Goal: Information Seeking & Learning: Find specific fact

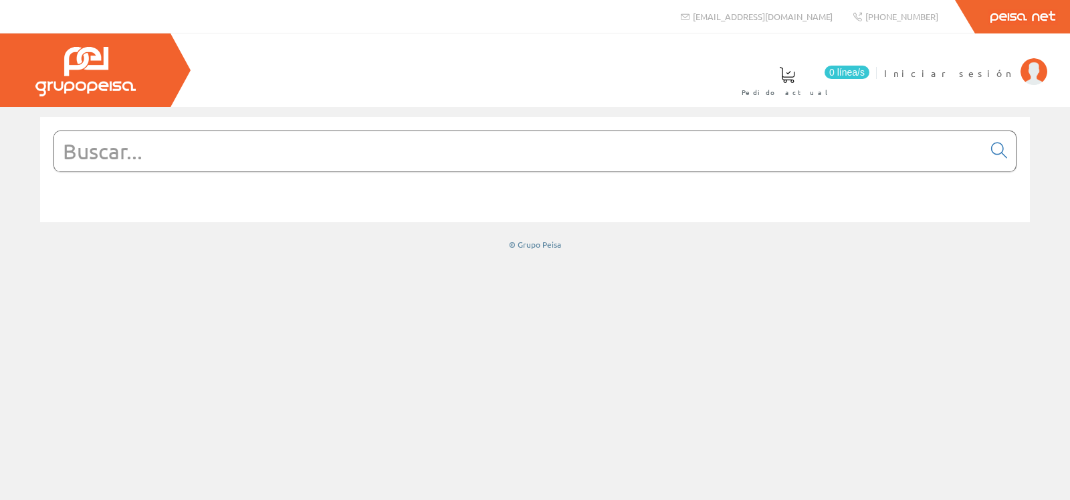
click at [847, 157] on input "text" at bounding box center [518, 151] width 929 height 40
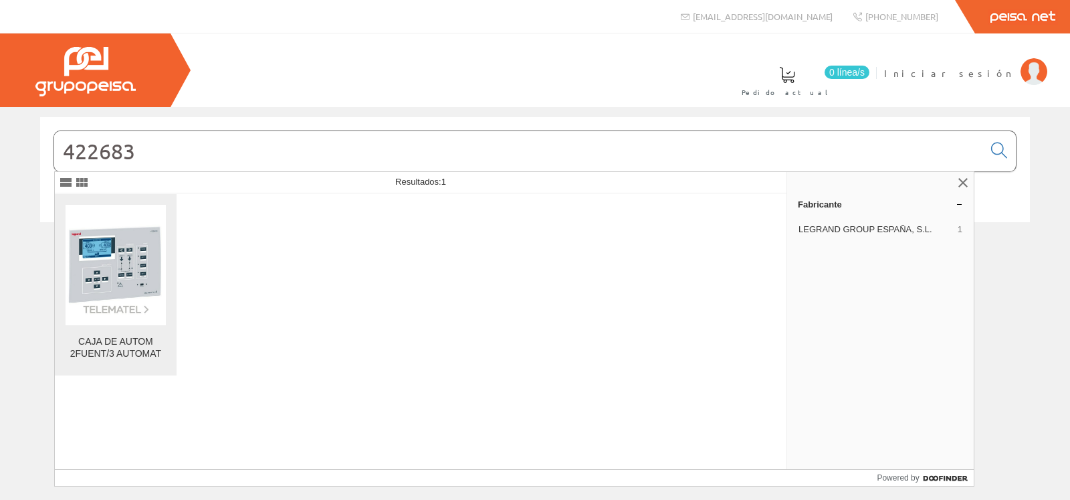
type input "422683"
click at [114, 340] on div "CAJA DE AUTOM 2FUENT/3 AUTOMAT" at bounding box center [116, 348] width 100 height 24
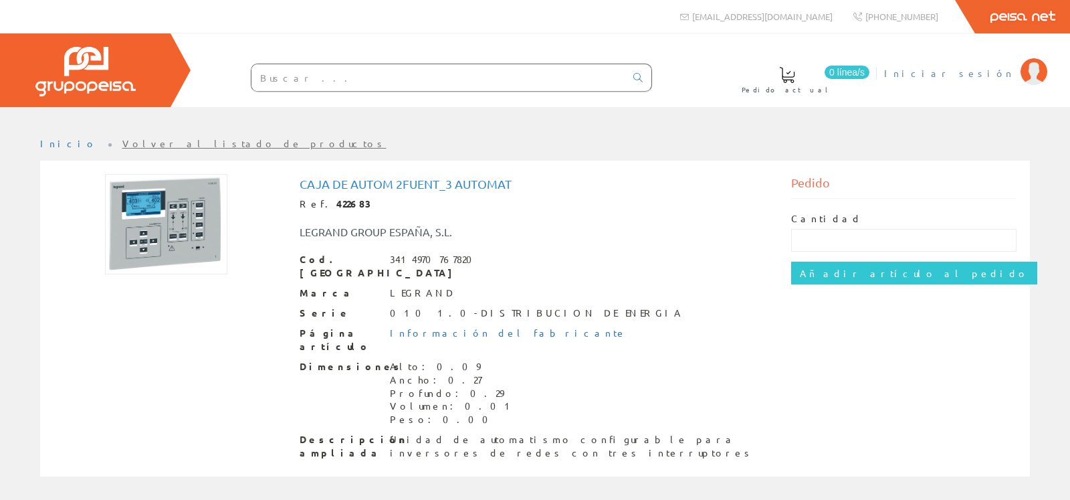
click at [990, 76] on span "Iniciar sesión" at bounding box center [949, 72] width 130 height 13
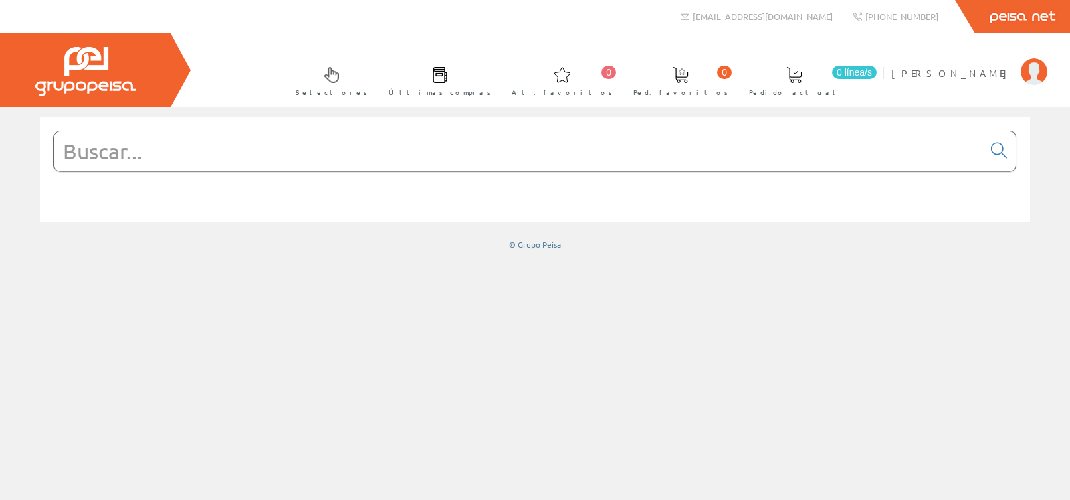
click at [381, 153] on input "text" at bounding box center [518, 151] width 929 height 40
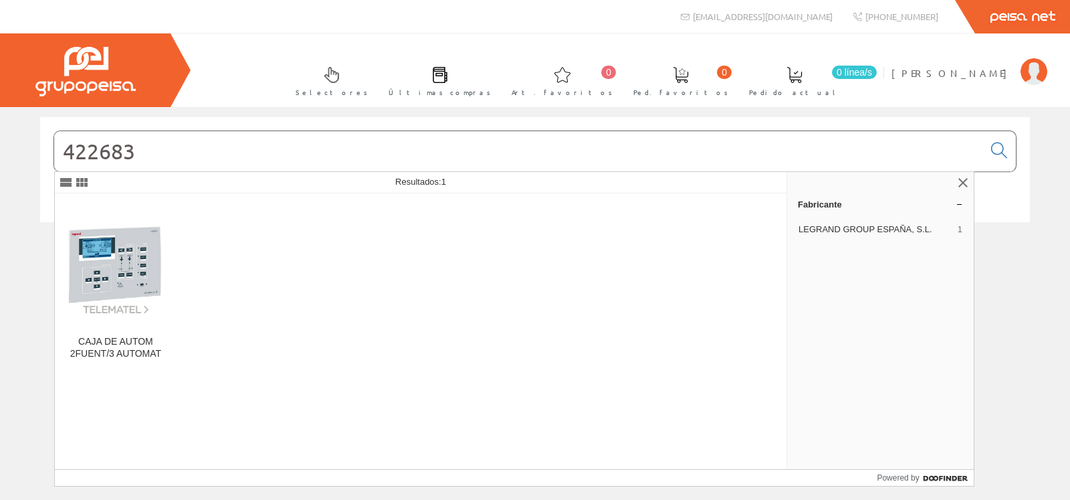
type input "422683"
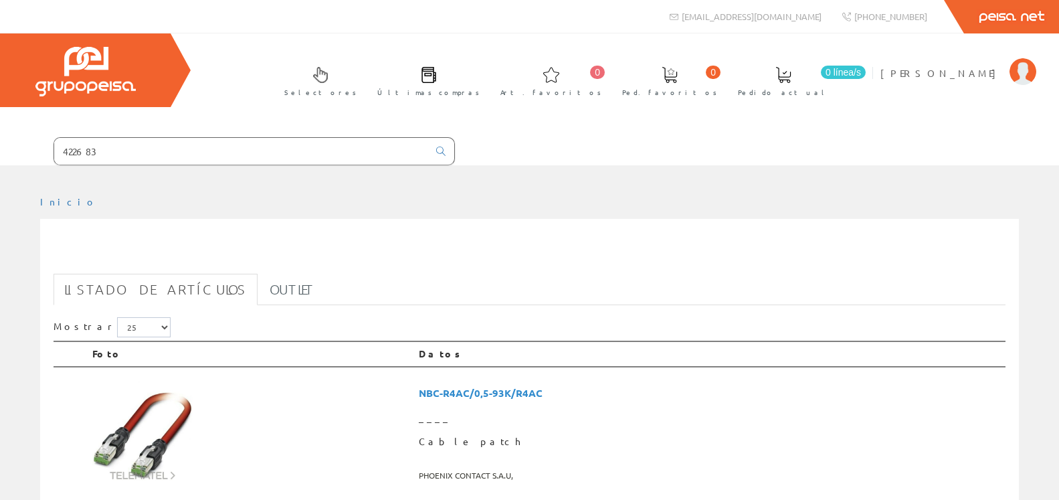
scroll to position [205, 0]
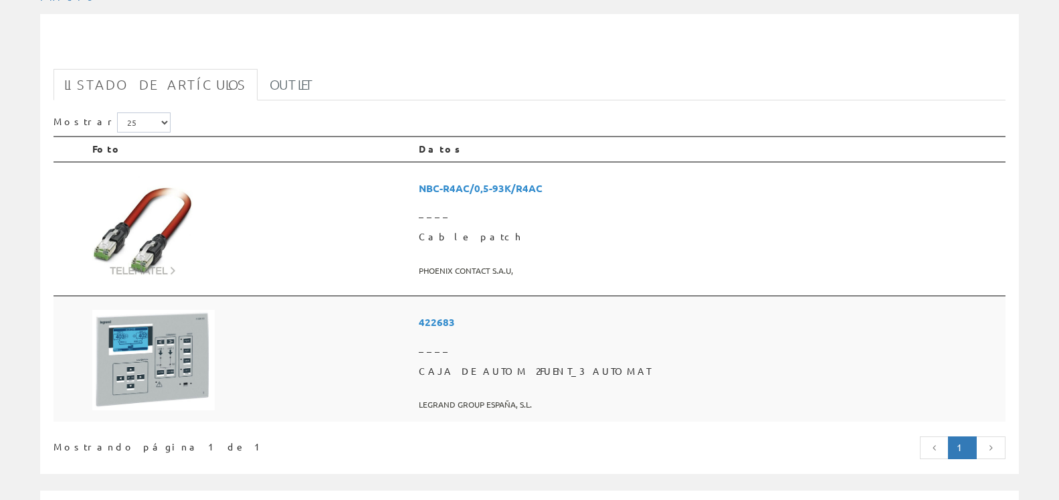
click at [533, 365] on span "CAJA DE AUTOM 2FUENT_3 AUTOMAT" at bounding box center [709, 371] width 581 height 24
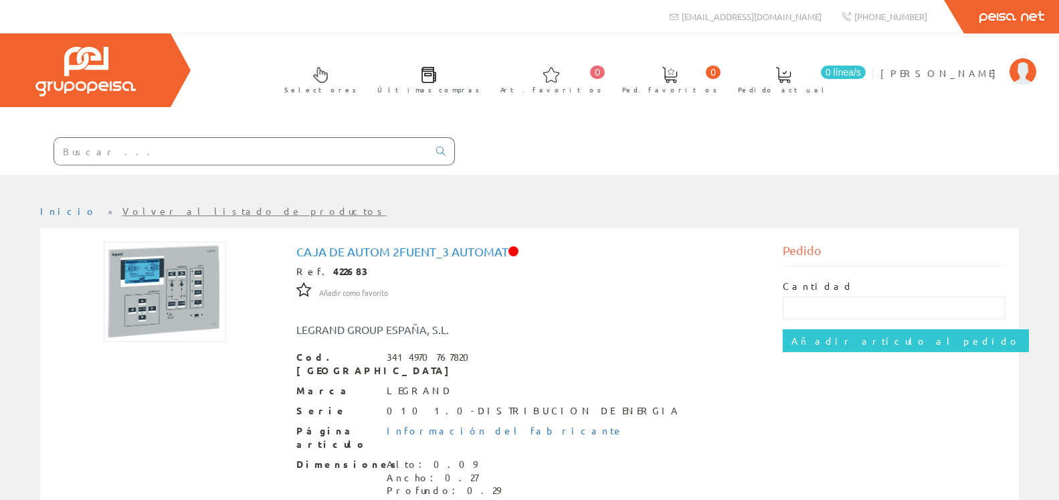
click at [335, 147] on input "text" at bounding box center [241, 151] width 374 height 27
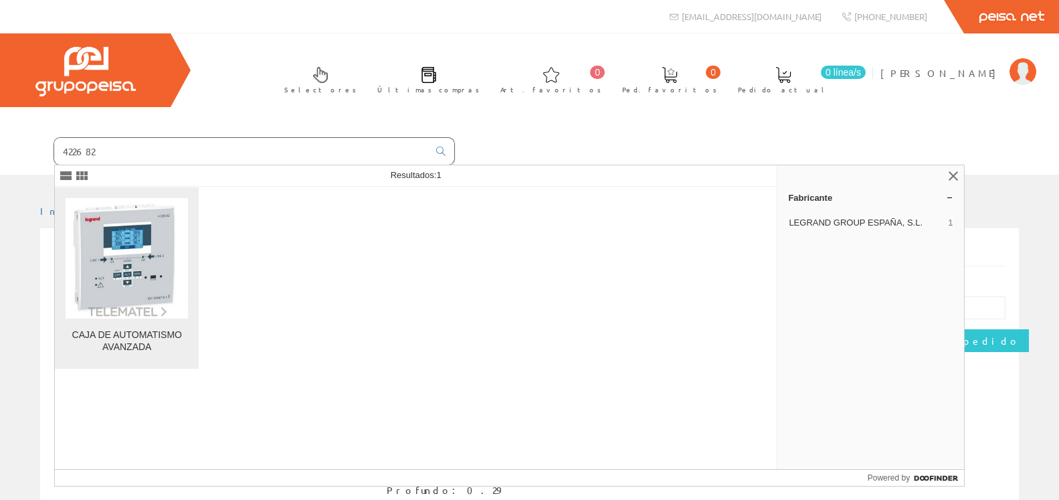
type input "422682"
click at [158, 343] on div "CAJA DE AUTOMATISMO AVANZADA" at bounding box center [127, 341] width 122 height 24
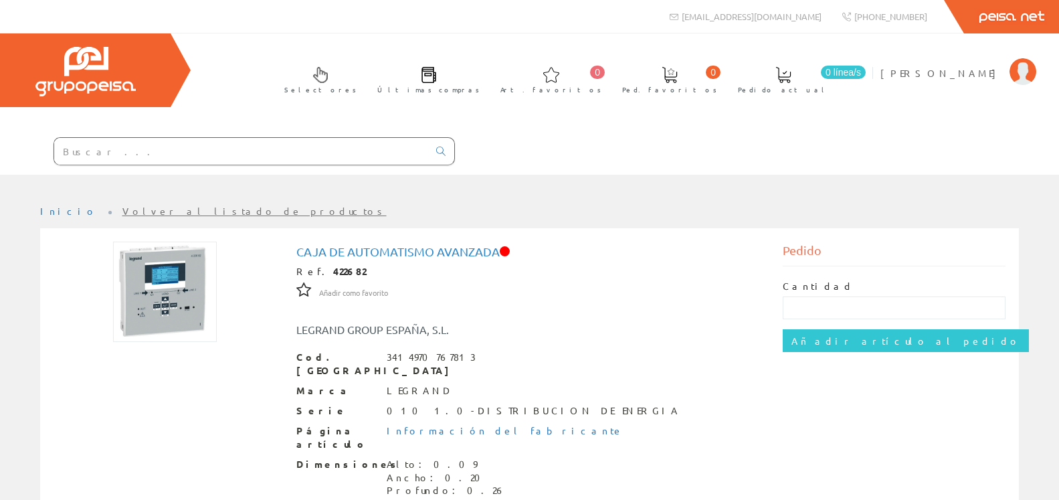
click at [284, 155] on input "text" at bounding box center [241, 151] width 374 height 27
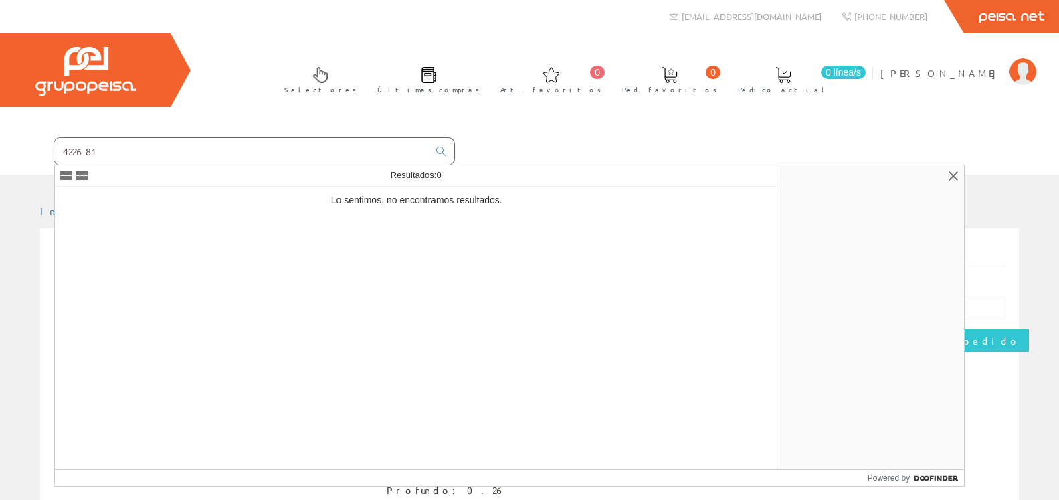
type input "422681"
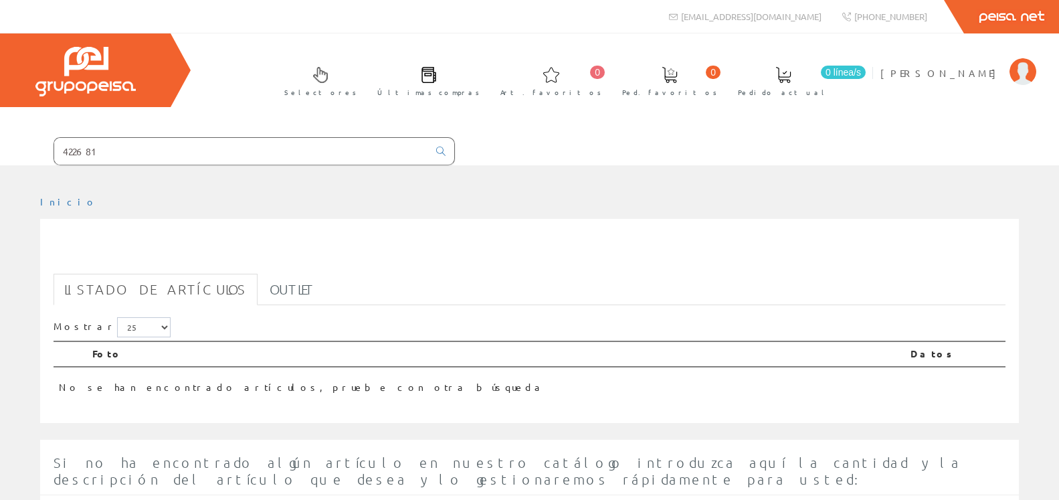
click at [213, 158] on input "422681" at bounding box center [241, 151] width 374 height 27
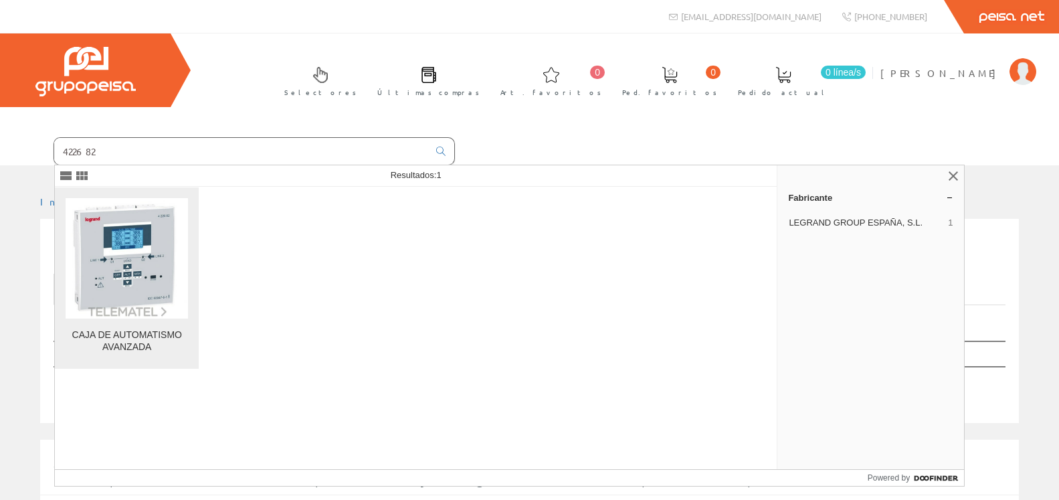
type input "422682"
click at [94, 341] on div "CAJA DE AUTOMATISMO AVANZADA" at bounding box center [127, 341] width 122 height 24
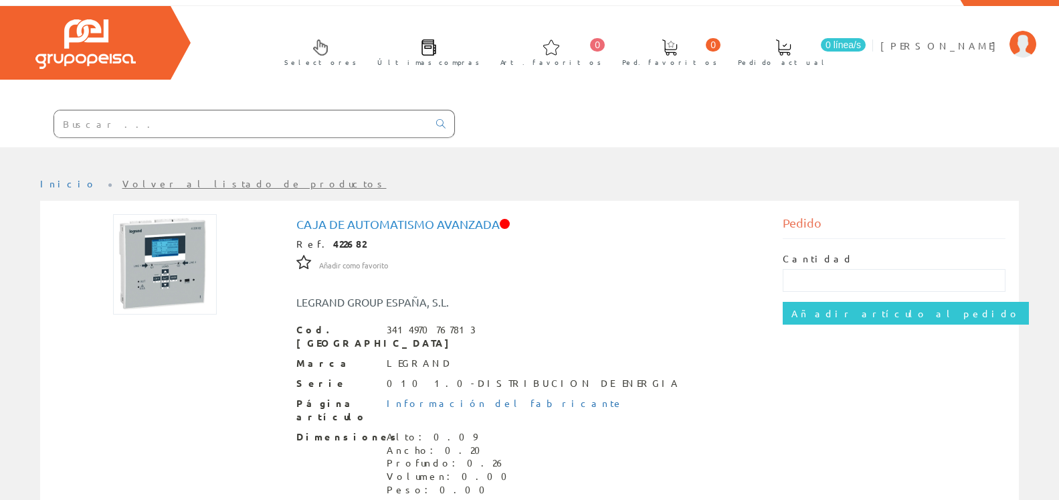
scroll to position [25, 0]
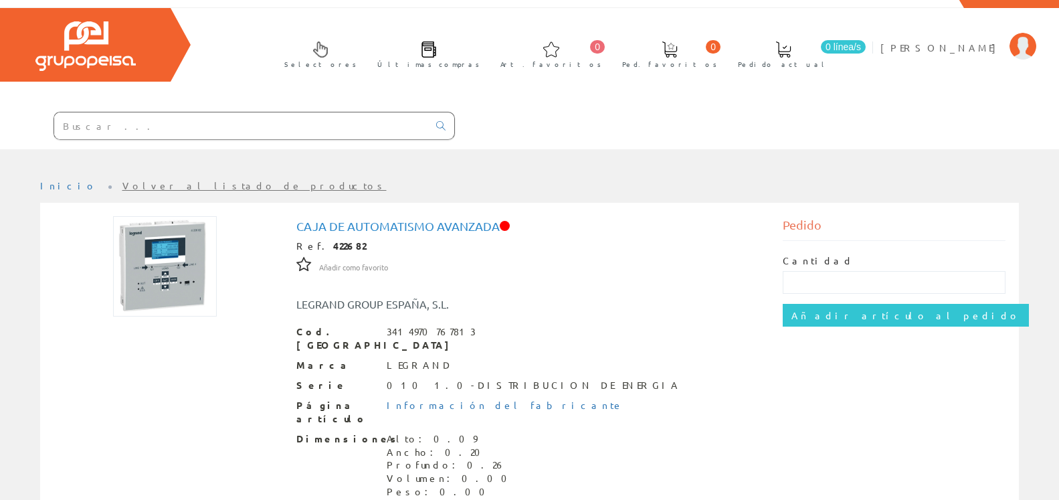
click at [221, 130] on input "text" at bounding box center [241, 125] width 374 height 27
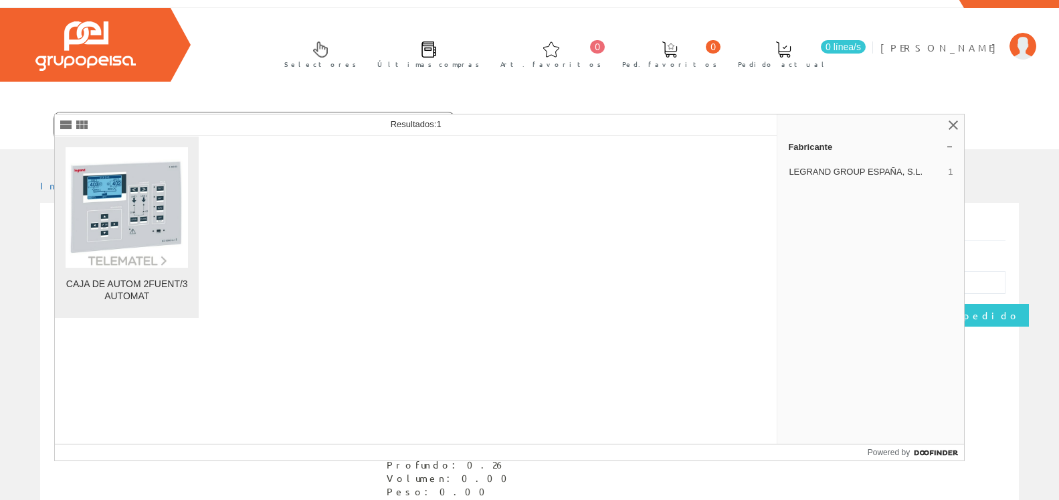
type input "422683"
click at [150, 284] on div "CAJA DE AUTOM 2FUENT/3 AUTOMAT" at bounding box center [127, 290] width 122 height 24
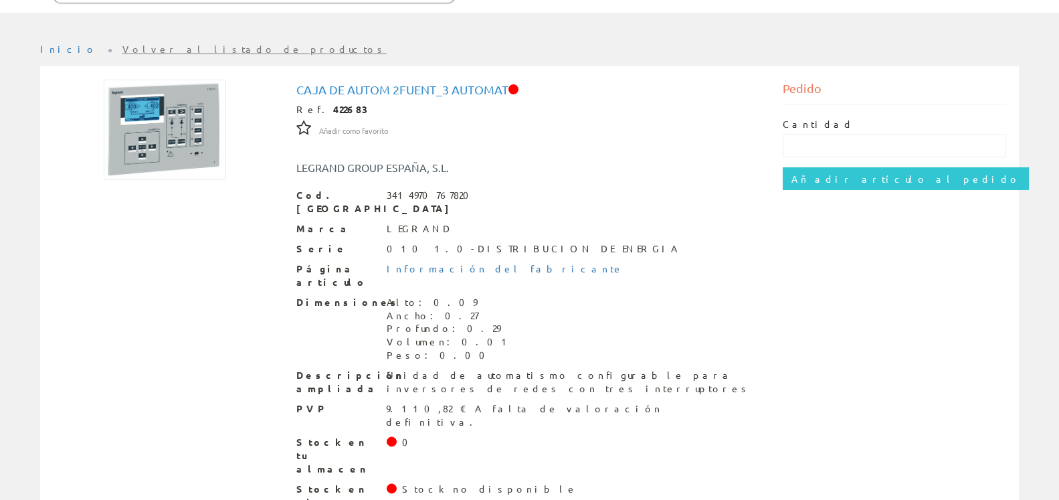
scroll to position [25, 0]
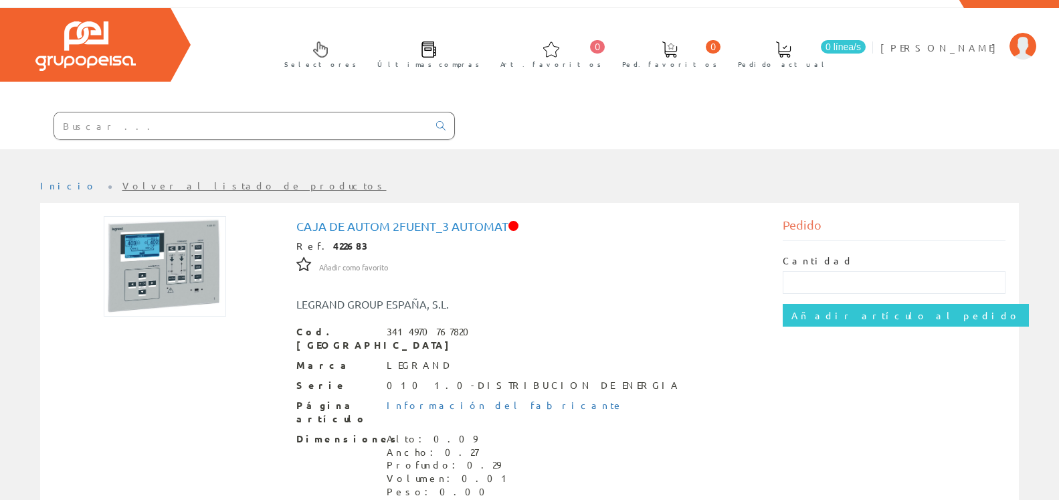
click at [215, 142] on div at bounding box center [227, 126] width 455 height 45
click at [219, 132] on input "text" at bounding box center [241, 125] width 374 height 27
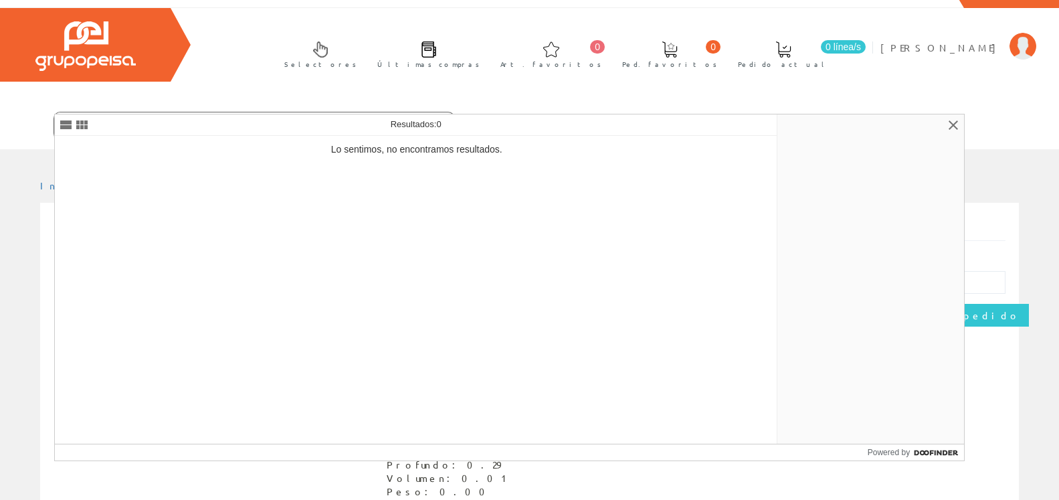
type input "422684"
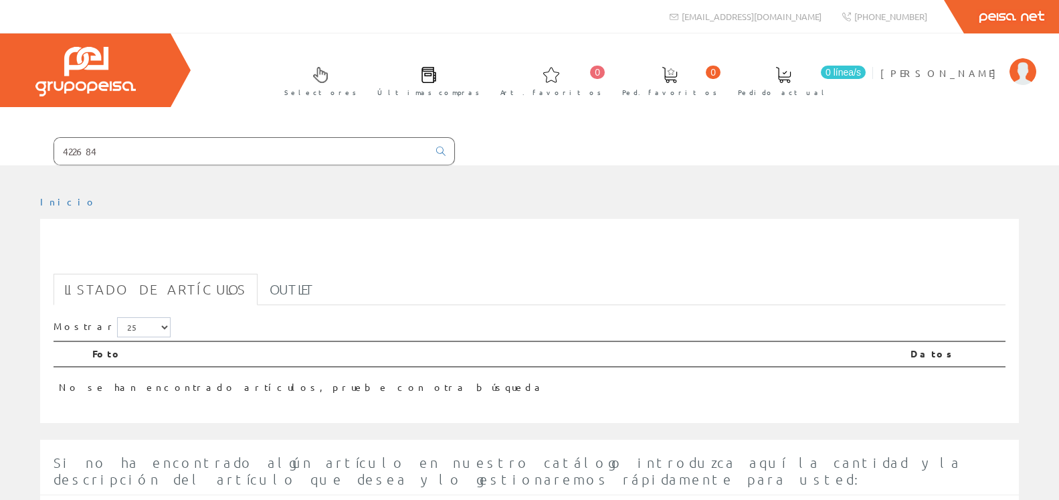
click at [220, 154] on input "422684" at bounding box center [241, 151] width 374 height 27
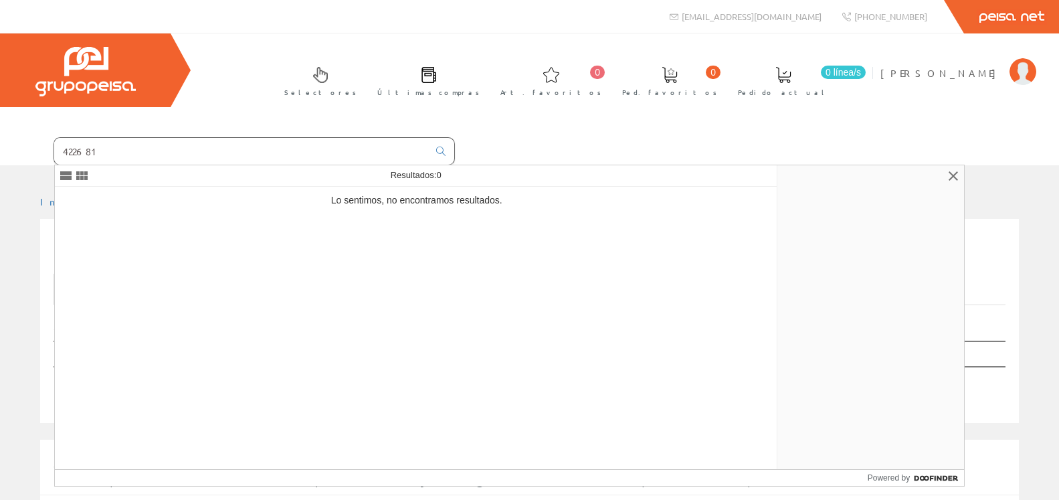
type input "422681"
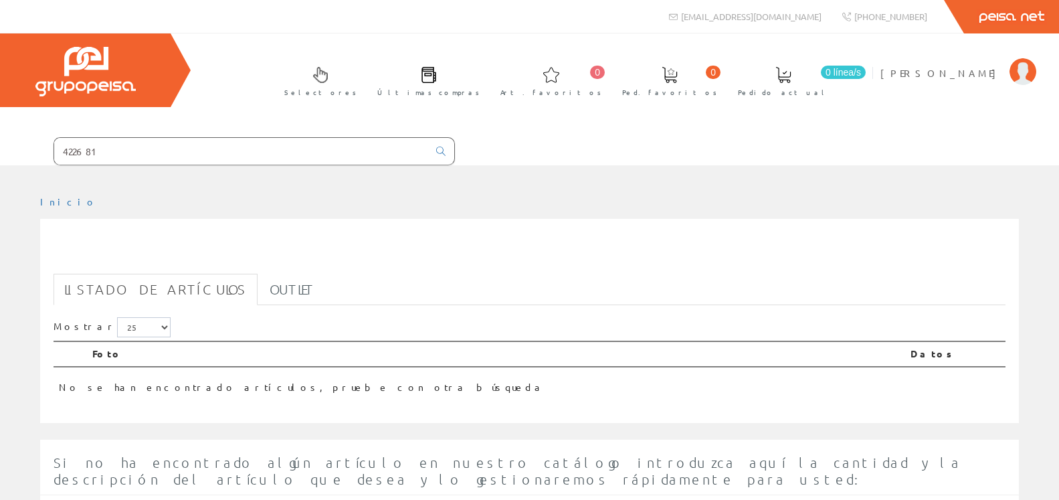
drag, startPoint x: 231, startPoint y: 151, endPoint x: 33, endPoint y: 142, distance: 197.6
click at [54, 142] on input "422681" at bounding box center [241, 151] width 374 height 27
type input "ctx3"
